Goal: Register for event/course

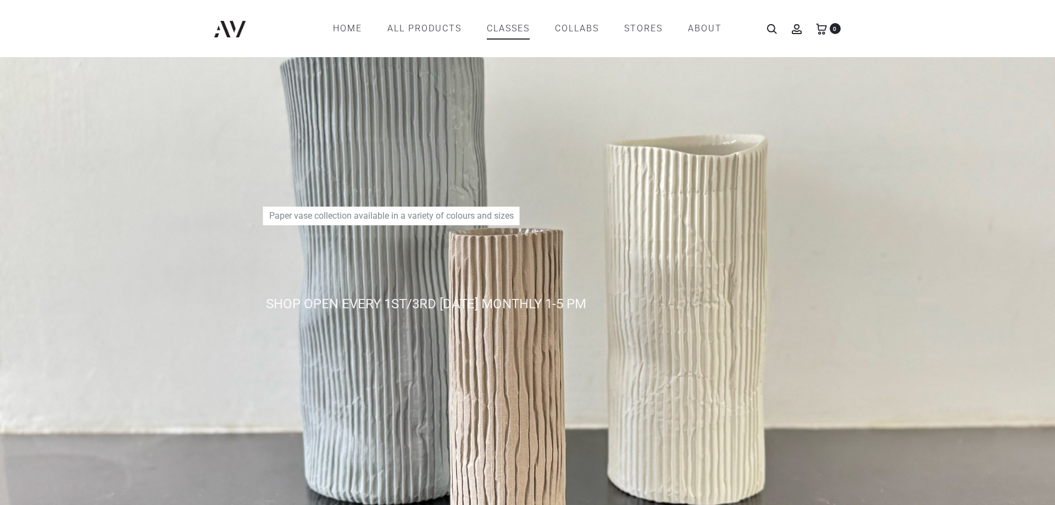
click at [510, 25] on link "CLASSES" at bounding box center [508, 28] width 43 height 19
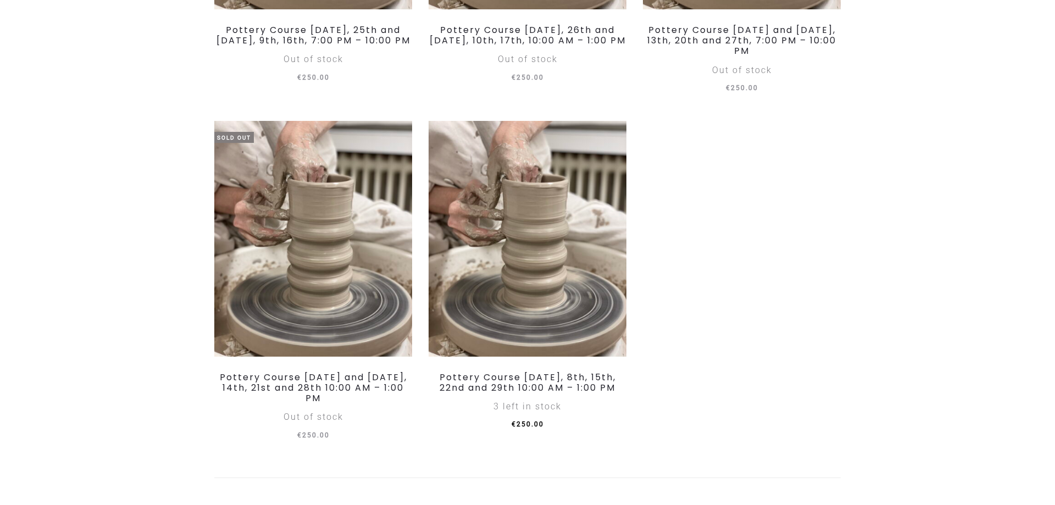
scroll to position [601, 0]
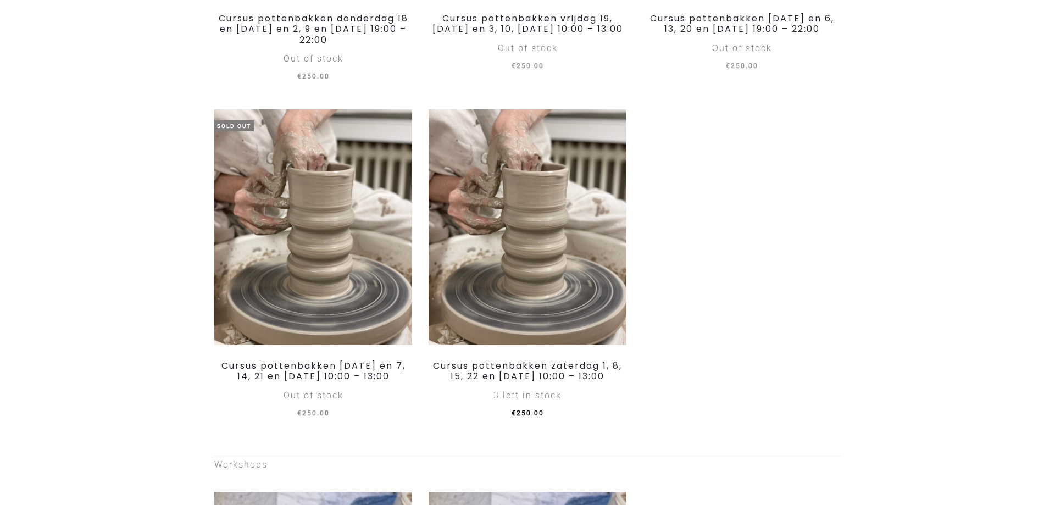
scroll to position [444, 0]
